Goal: Task Accomplishment & Management: Use online tool/utility

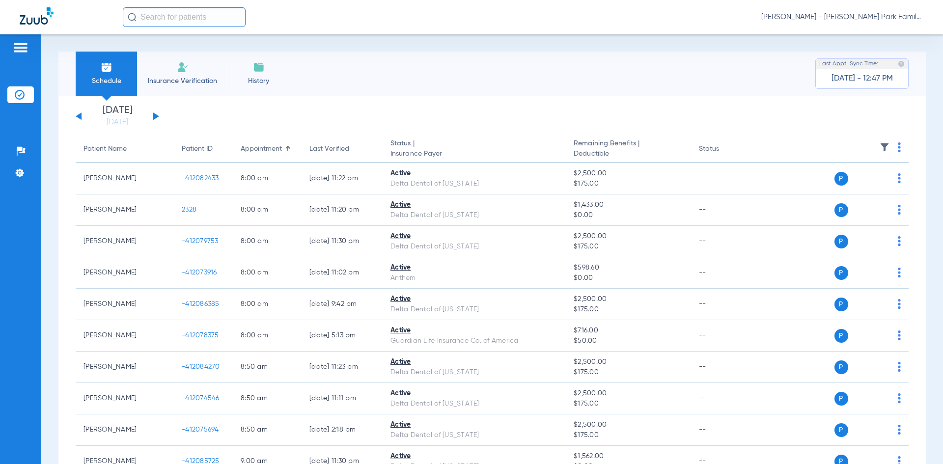
click at [880, 153] on span at bounding box center [885, 150] width 10 height 7
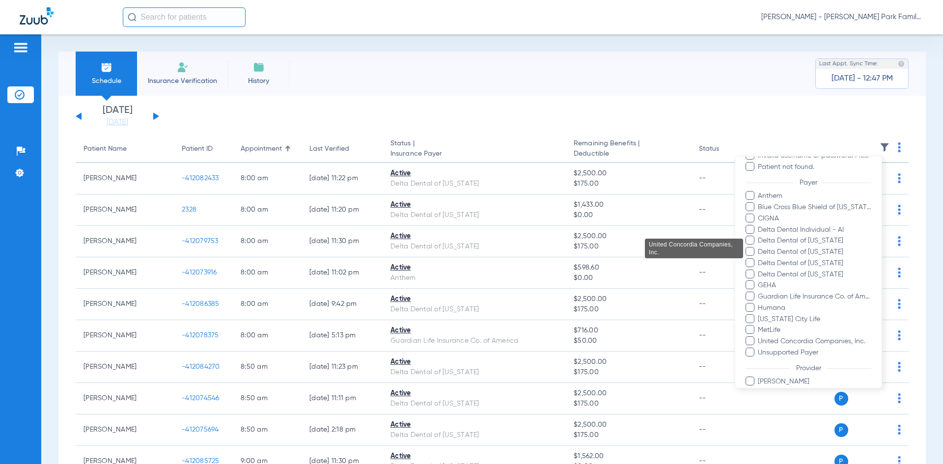
scroll to position [194, 0]
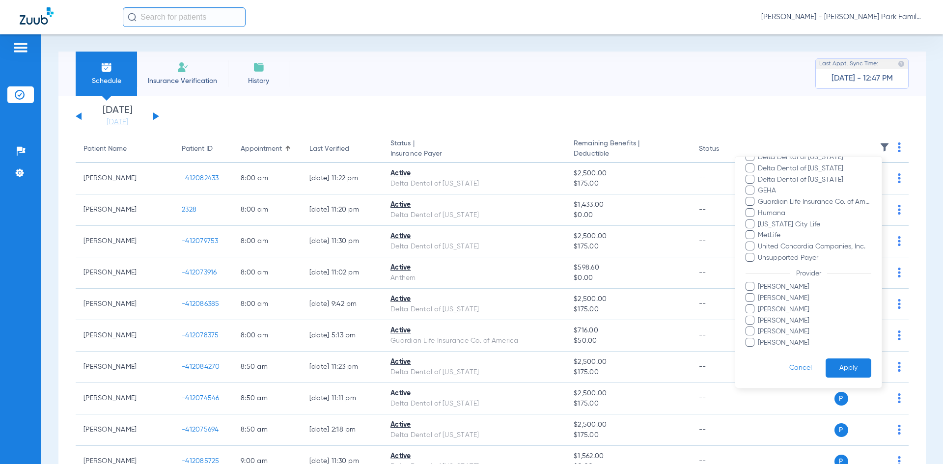
click at [750, 332] on span at bounding box center [750, 331] width 9 height 9
click at [760, 339] on input "[PERSON_NAME]" at bounding box center [760, 339] width 0 height 0
click at [828, 367] on button "Apply" at bounding box center [849, 368] width 46 height 19
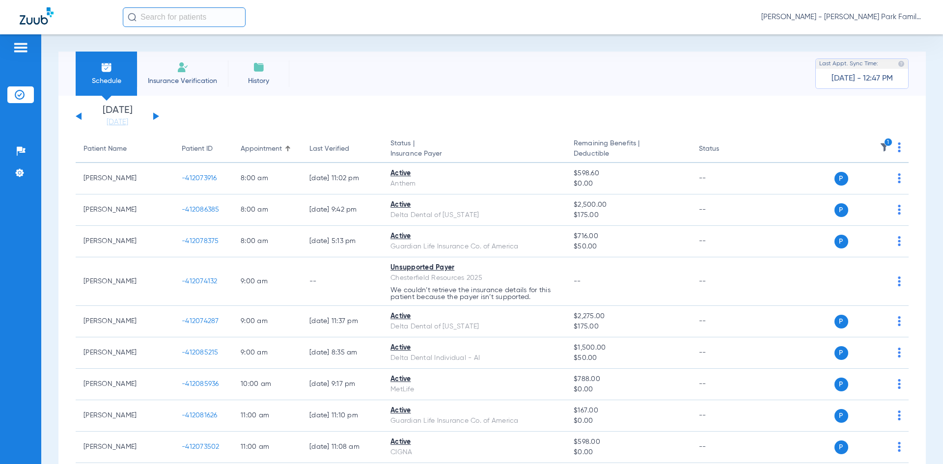
click at [157, 114] on div "[DATE] [DATE] [DATE] [DATE] [DATE] [DATE] [DATE] [DATE] [DATE] [DATE] [DATE] [D…" at bounding box center [118, 117] width 84 height 22
click at [153, 117] on div "[DATE] [DATE] [DATE] [DATE] [DATE] [DATE] [DATE] [DATE] [DATE] [DATE] [DATE] [D…" at bounding box center [118, 117] width 84 height 22
click at [154, 116] on button at bounding box center [156, 116] width 6 height 7
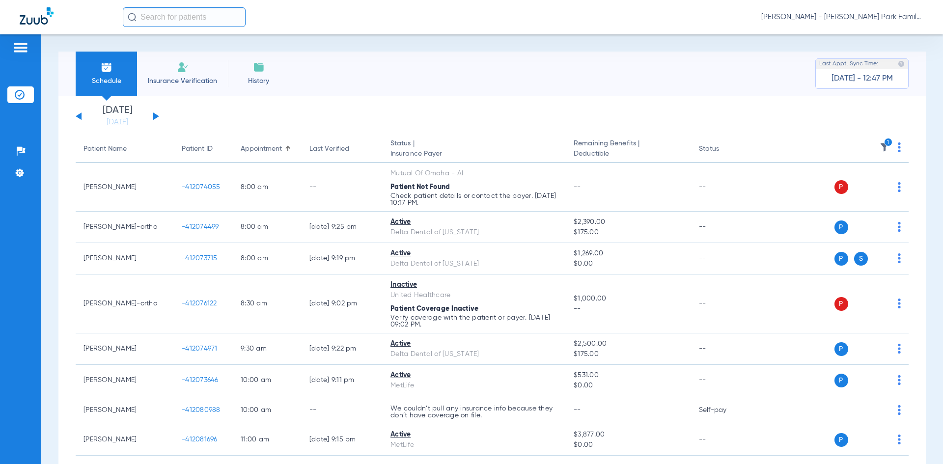
click at [884, 145] on icon "1" at bounding box center [888, 142] width 9 height 9
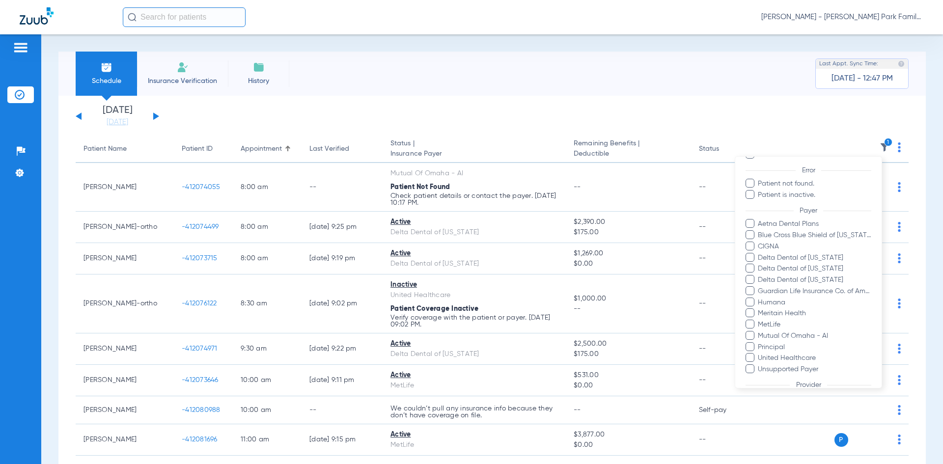
scroll to position [171, 0]
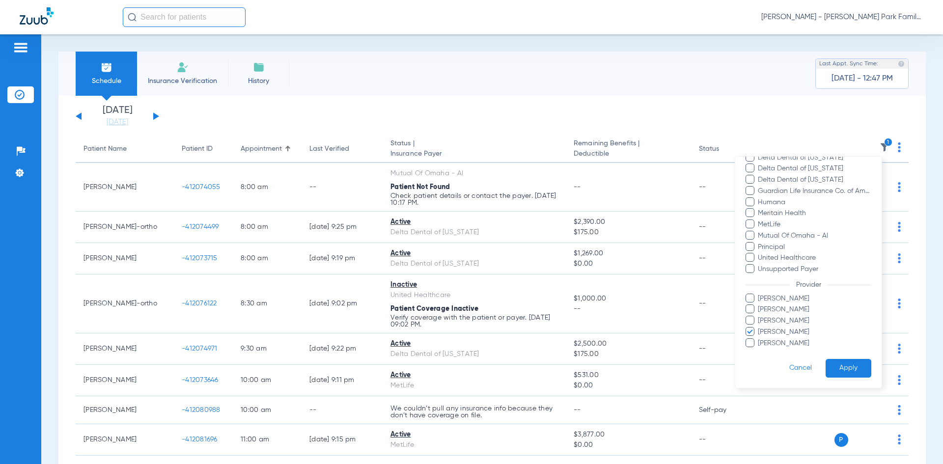
click at [830, 365] on button "Apply" at bounding box center [849, 368] width 46 height 19
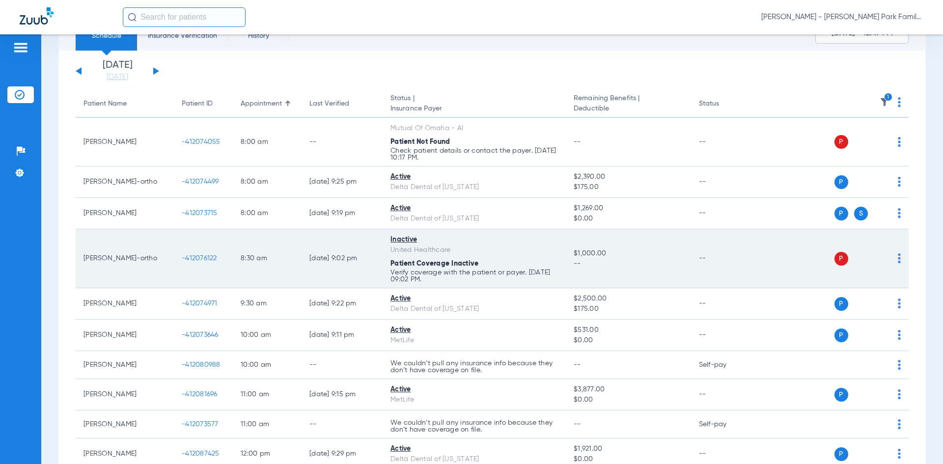
scroll to position [32, 0]
